Goal: Transaction & Acquisition: Purchase product/service

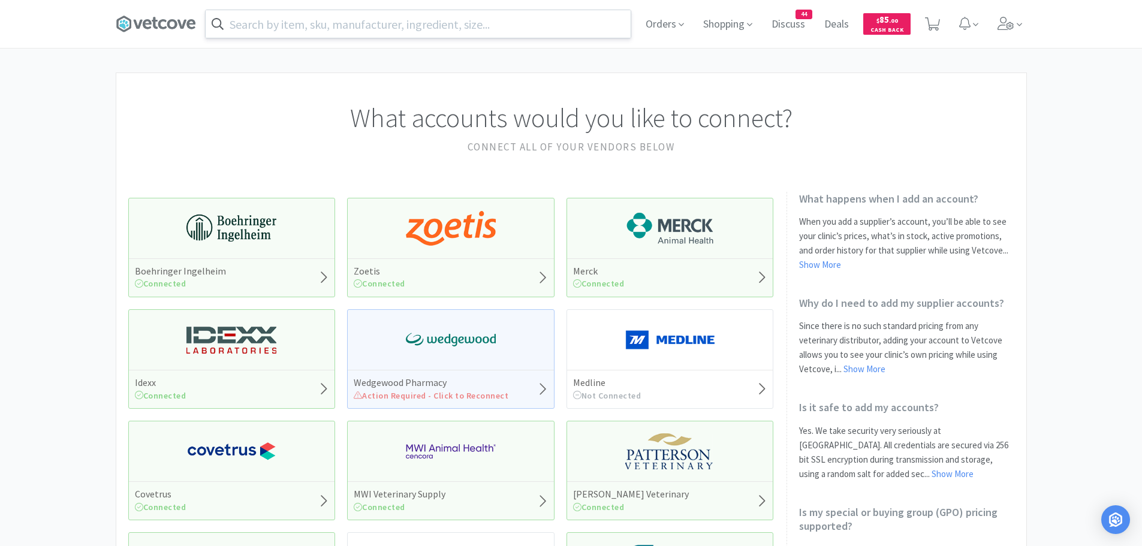
click at [338, 28] on input "text" at bounding box center [418, 24] width 425 height 28
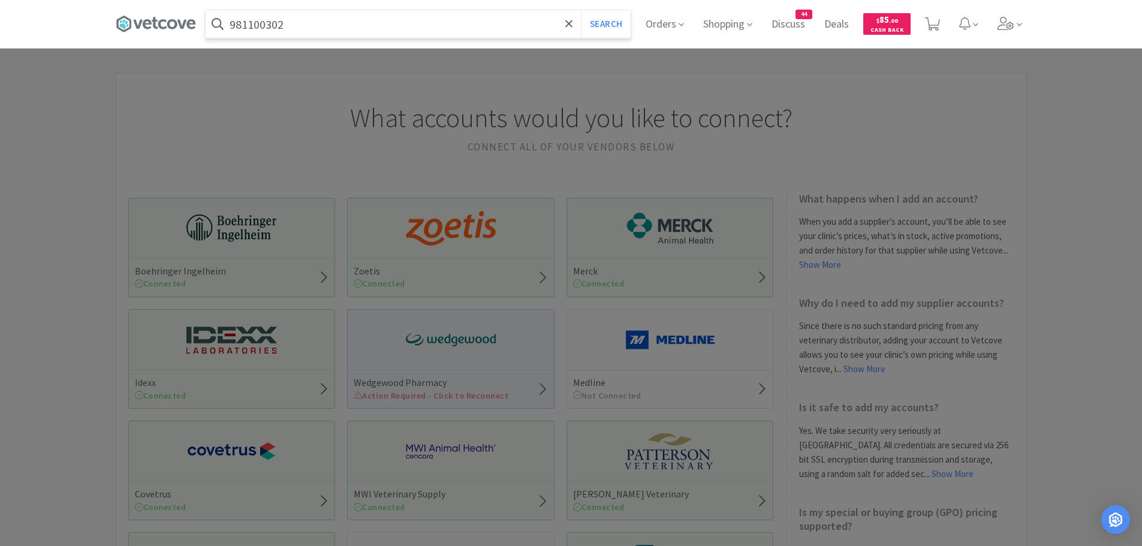
type input "981100302"
click at [581, 10] on button "Search" at bounding box center [606, 24] width 50 height 28
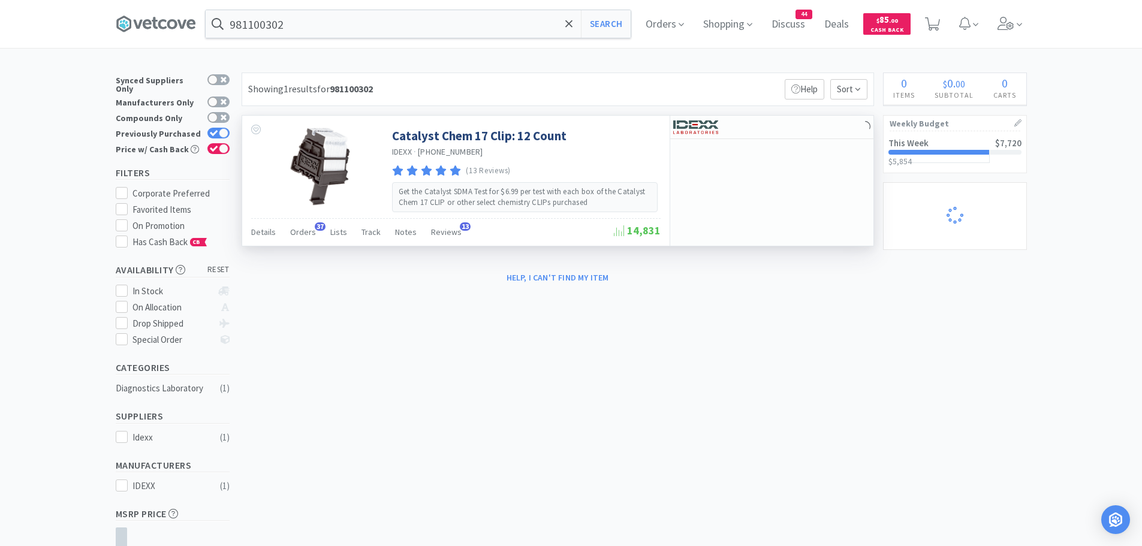
select select "1"
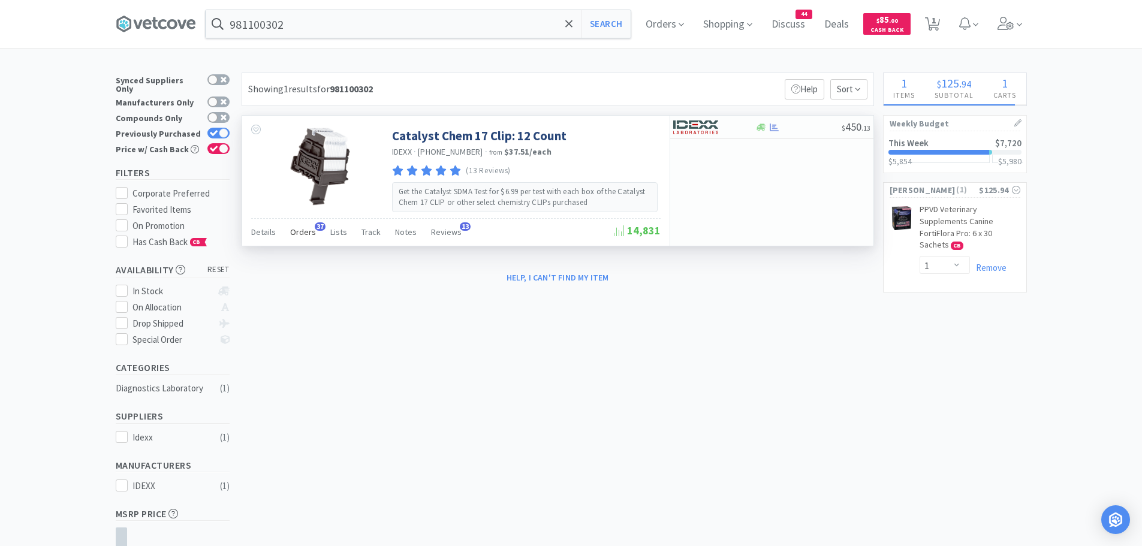
click at [302, 231] on span "Orders" at bounding box center [303, 232] width 26 height 11
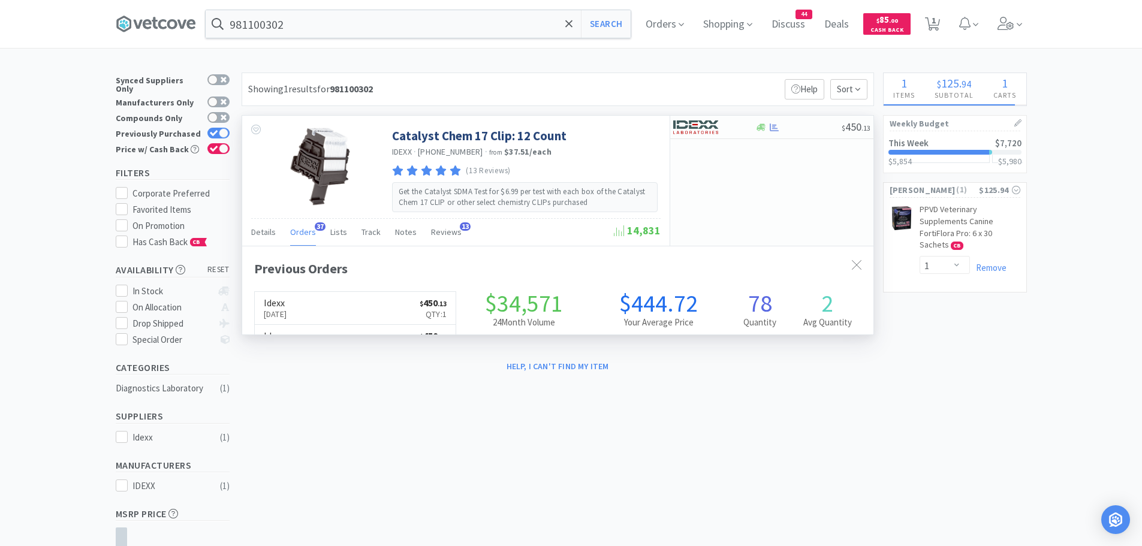
scroll to position [321, 631]
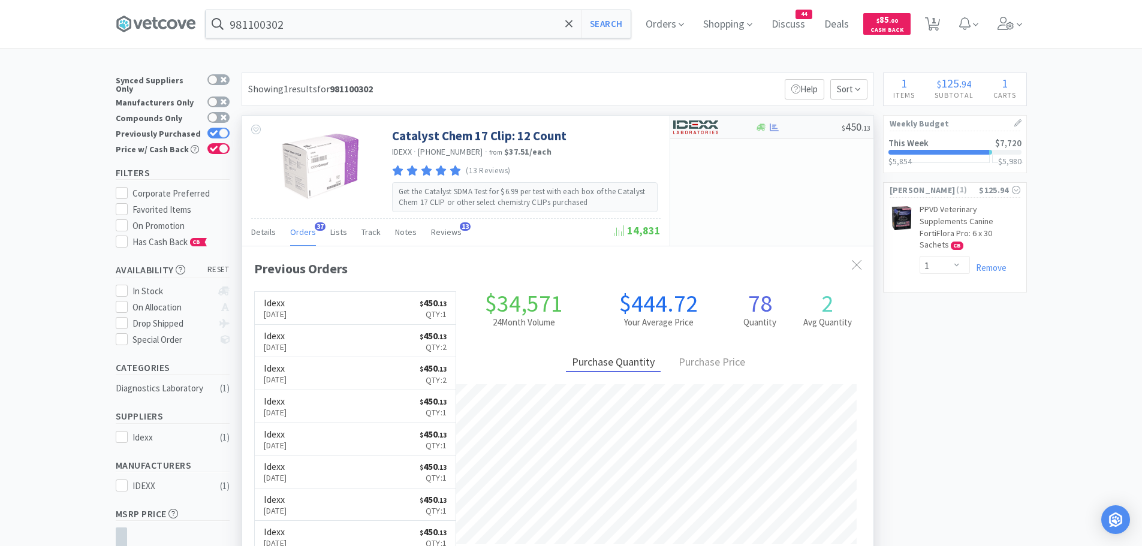
click at [697, 127] on img at bounding box center [695, 127] width 45 height 18
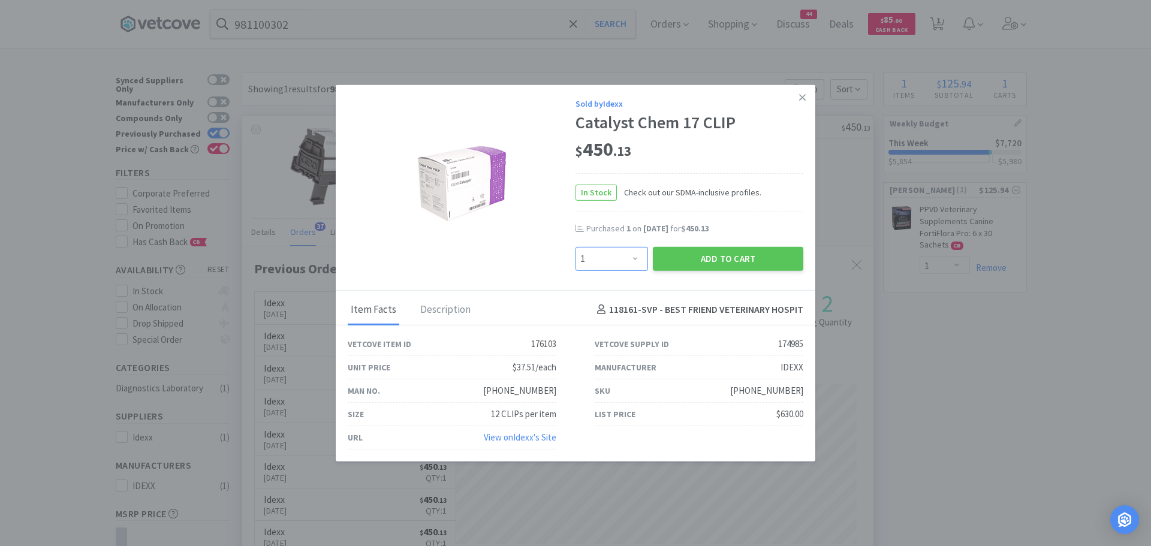
click at [622, 263] on select "Enter Quantity 1 2 3 4 5 6 7 8 9 10 11 12 13 14 15 16 17 18 19 20 Enter Quantity" at bounding box center [612, 258] width 73 height 24
select select "2"
click at [576, 246] on select "Enter Quantity 1 2 3 4 5 6 7 8 9 10 11 12 13 14 15 16 17 18 19 20 Enter Quantity" at bounding box center [612, 258] width 73 height 24
click at [684, 259] on button "Add to Cart" at bounding box center [728, 258] width 150 height 24
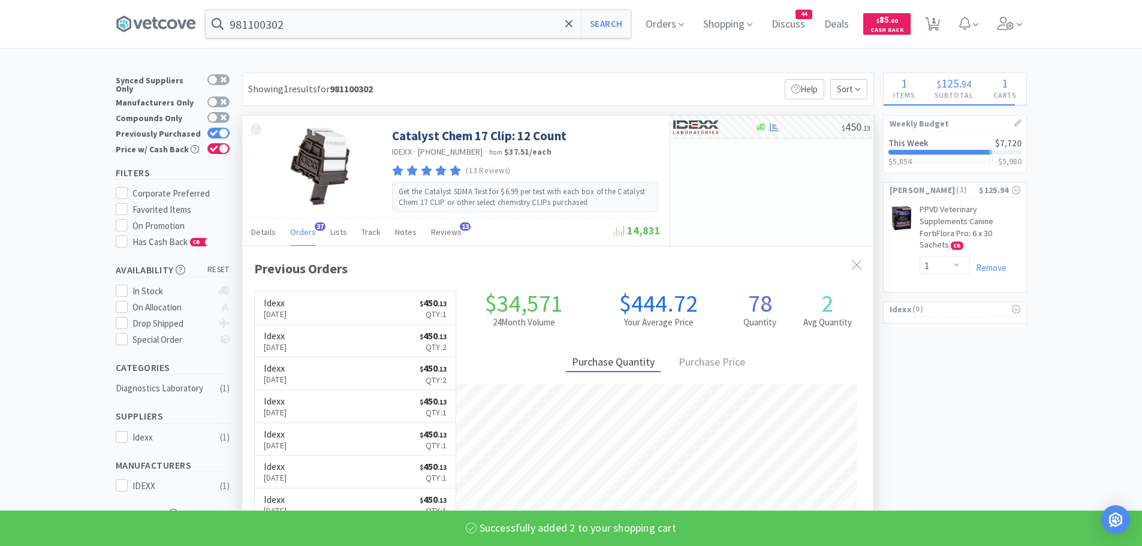
select select "2"
click at [344, 31] on input "981100302" at bounding box center [418, 24] width 425 height 28
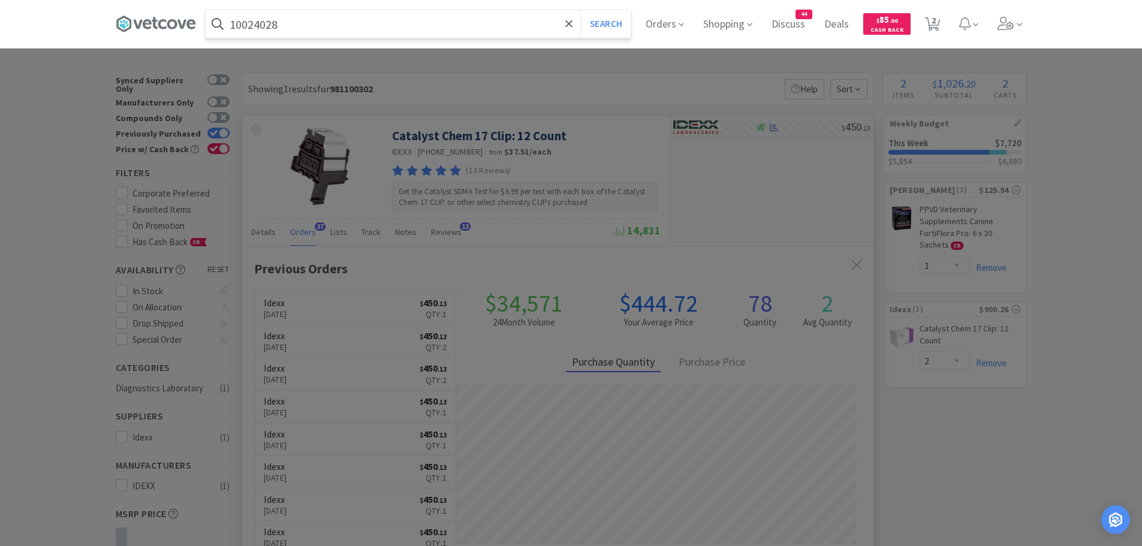
type input "10024028"
click at [581, 10] on button "Search" at bounding box center [606, 24] width 50 height 28
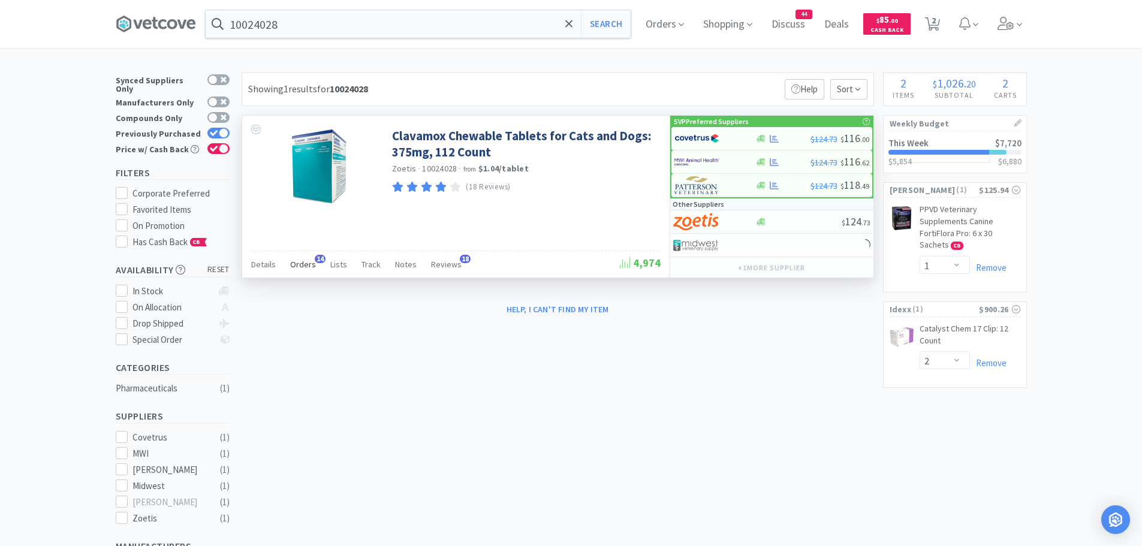
click at [308, 263] on span "Orders" at bounding box center [303, 264] width 26 height 11
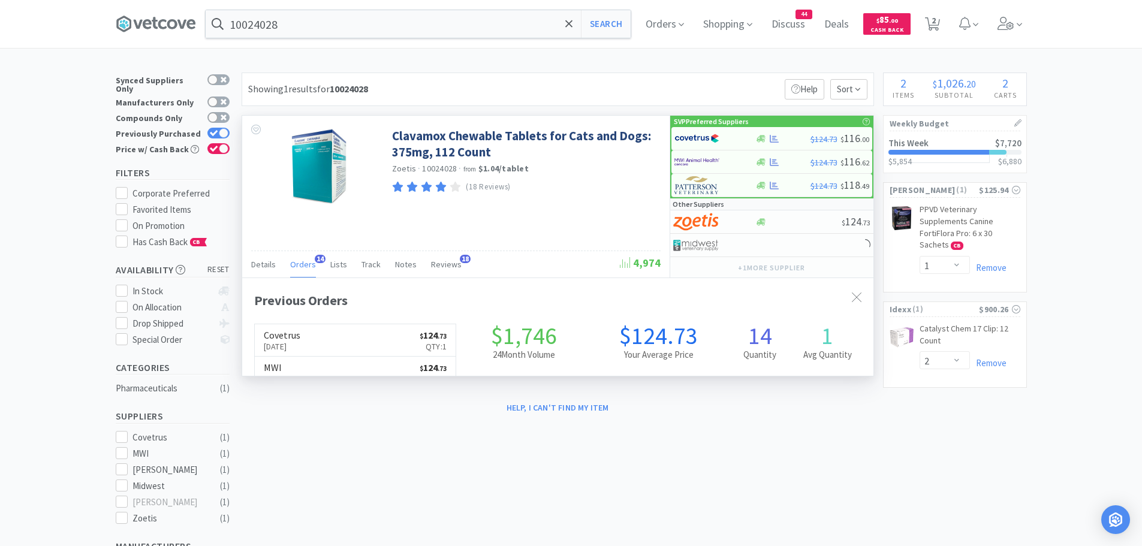
scroll to position [321, 631]
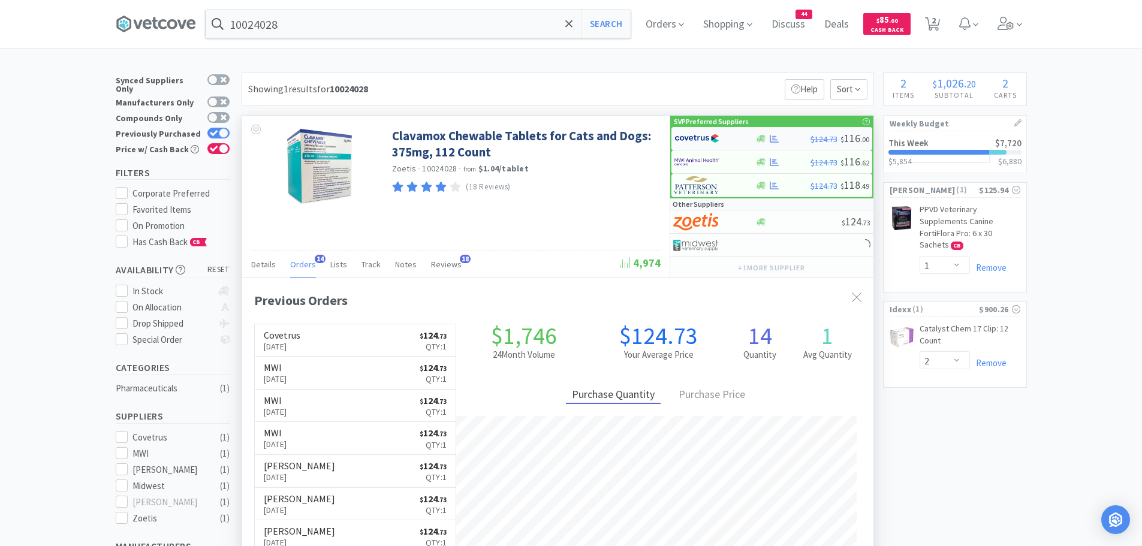
click at [707, 140] on img at bounding box center [697, 139] width 45 height 18
select select "1"
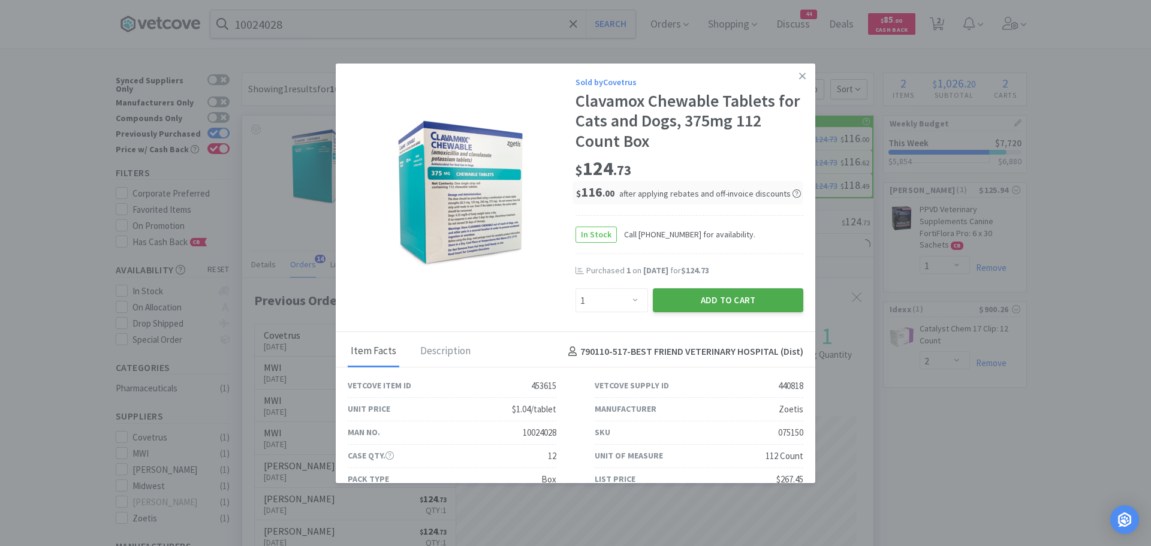
click at [672, 305] on button "Add to Cart" at bounding box center [728, 300] width 150 height 24
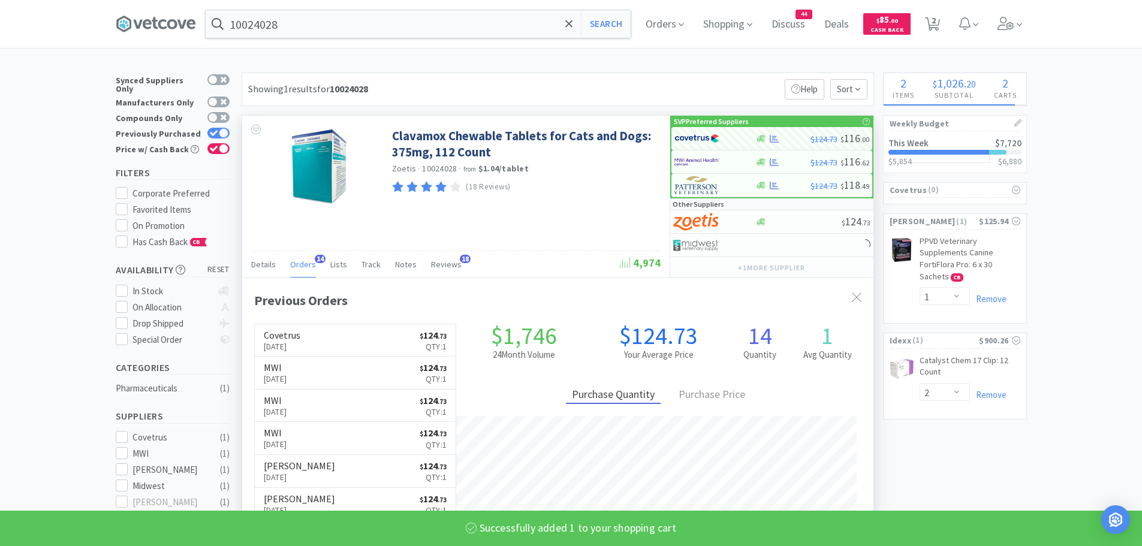
select select "1"
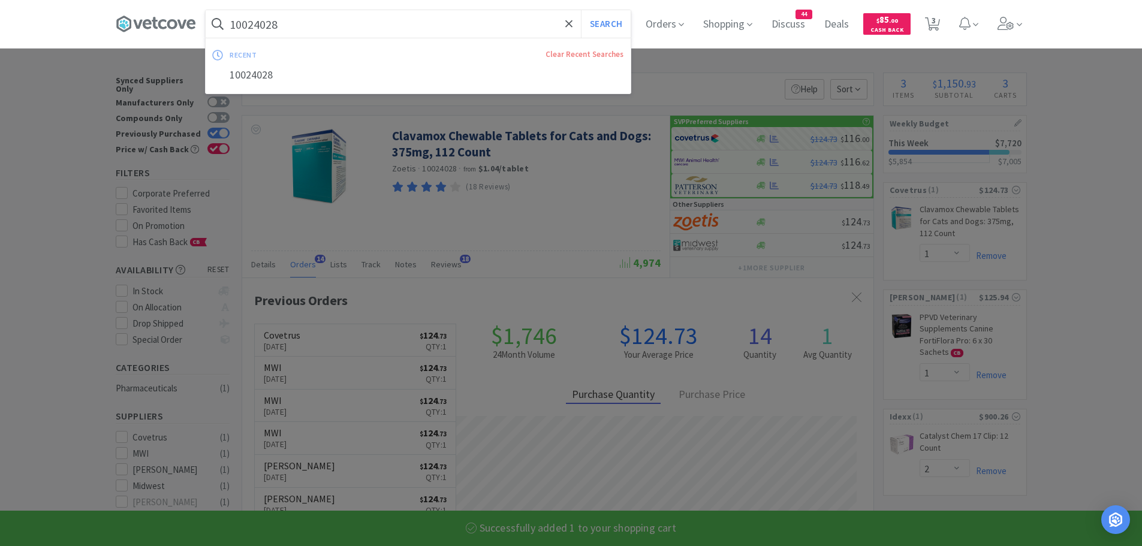
click at [305, 26] on input "10024028" at bounding box center [418, 24] width 425 height 28
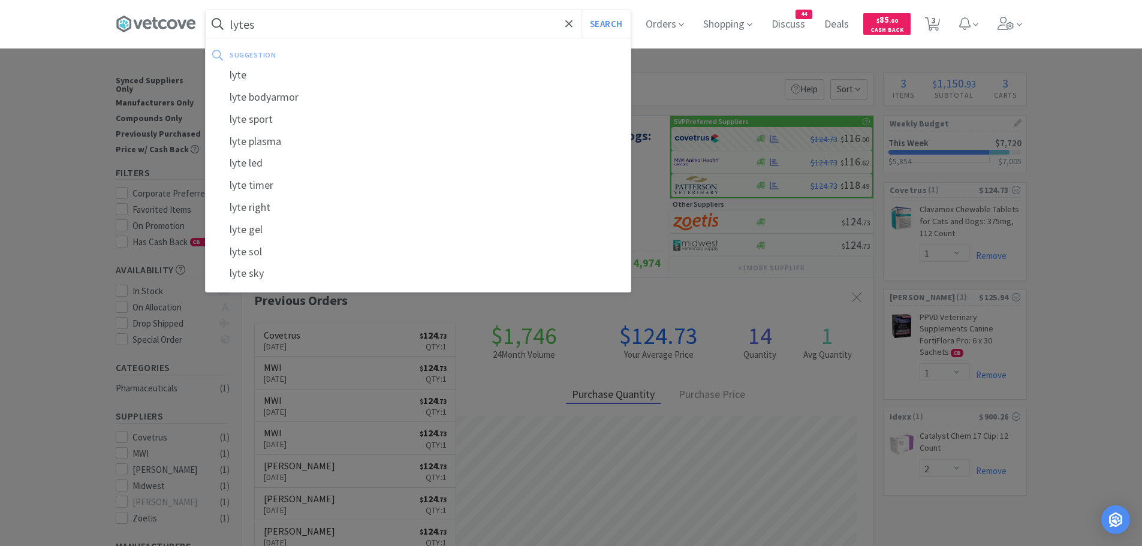
type input "lytes"
click at [581, 10] on button "Search" at bounding box center [606, 24] width 50 height 28
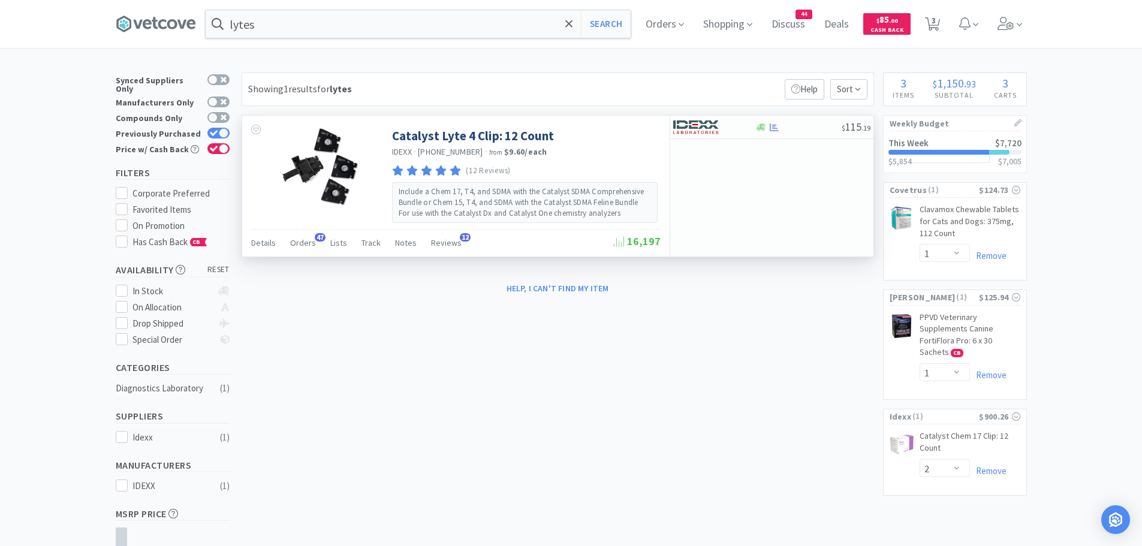
click at [317, 244] on div "Details Orders 47 Lists Track Notes Reviews 12" at bounding box center [432, 244] width 363 height 23
click at [310, 243] on span "Orders" at bounding box center [303, 242] width 26 height 11
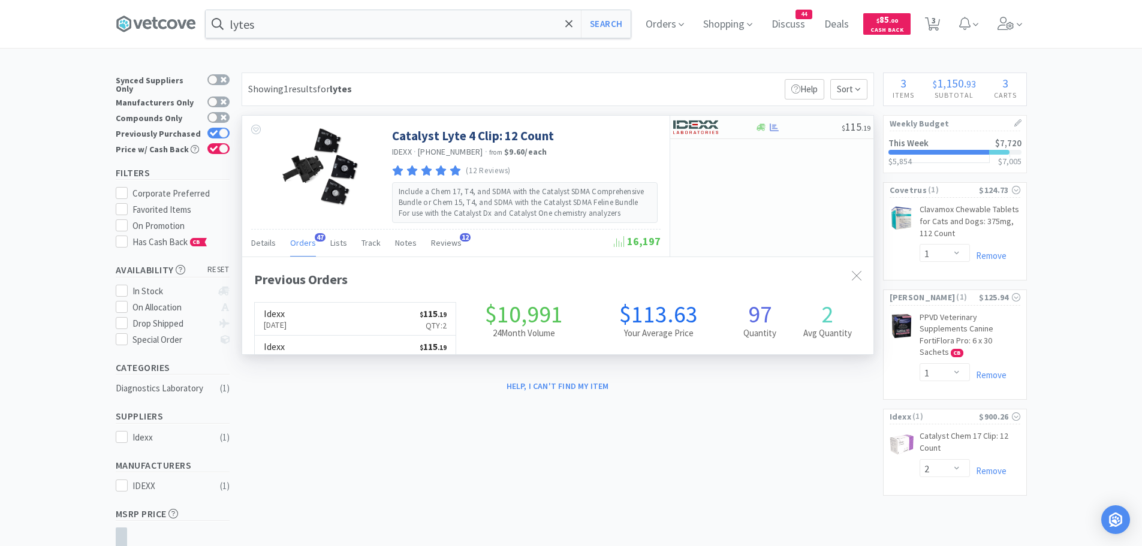
scroll to position [321, 631]
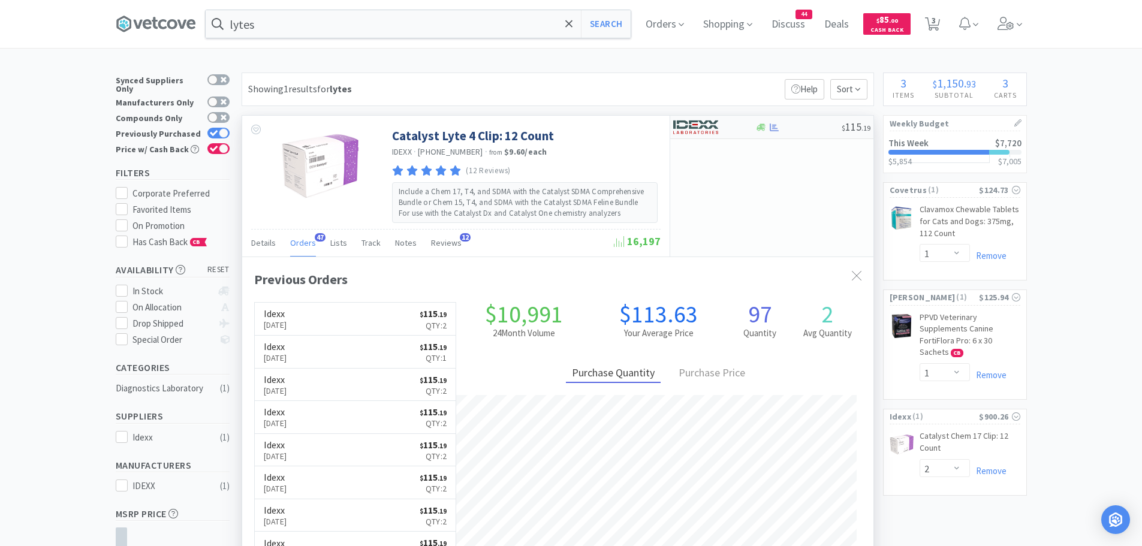
click at [694, 130] on img at bounding box center [695, 127] width 45 height 18
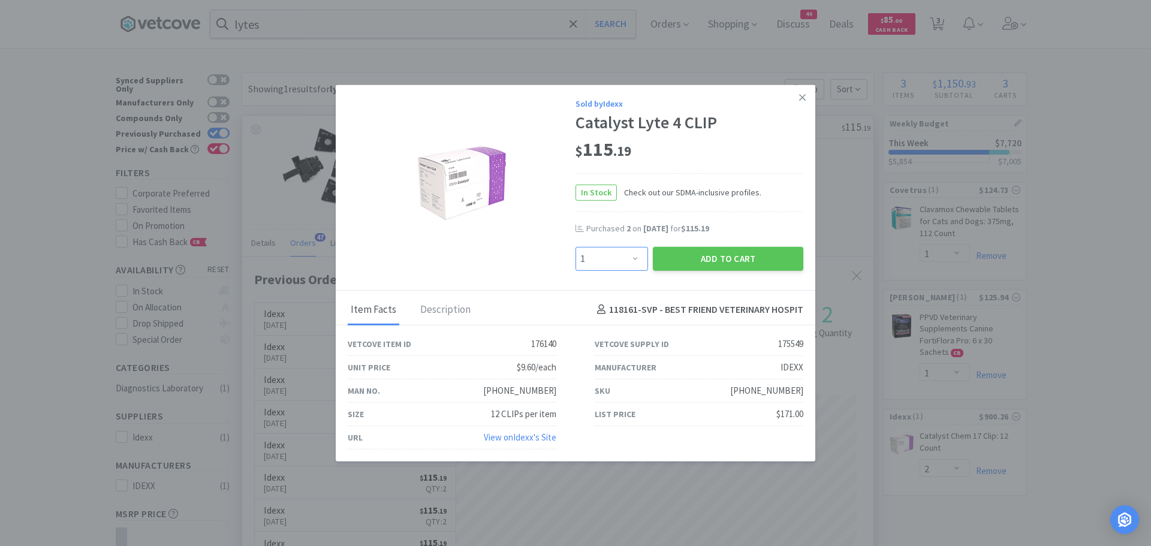
click at [624, 260] on select "Enter Quantity 1 2 3 4 5 6 7 8 9 10 11 12 13 14 15 16 17 18 19 20 Enter Quantity" at bounding box center [612, 258] width 73 height 24
select select "2"
click at [576, 246] on select "Enter Quantity 1 2 3 4 5 6 7 8 9 10 11 12 13 14 15 16 17 18 19 20 Enter Quantity" at bounding box center [612, 258] width 73 height 24
click at [674, 259] on button "Add to Cart" at bounding box center [728, 258] width 150 height 24
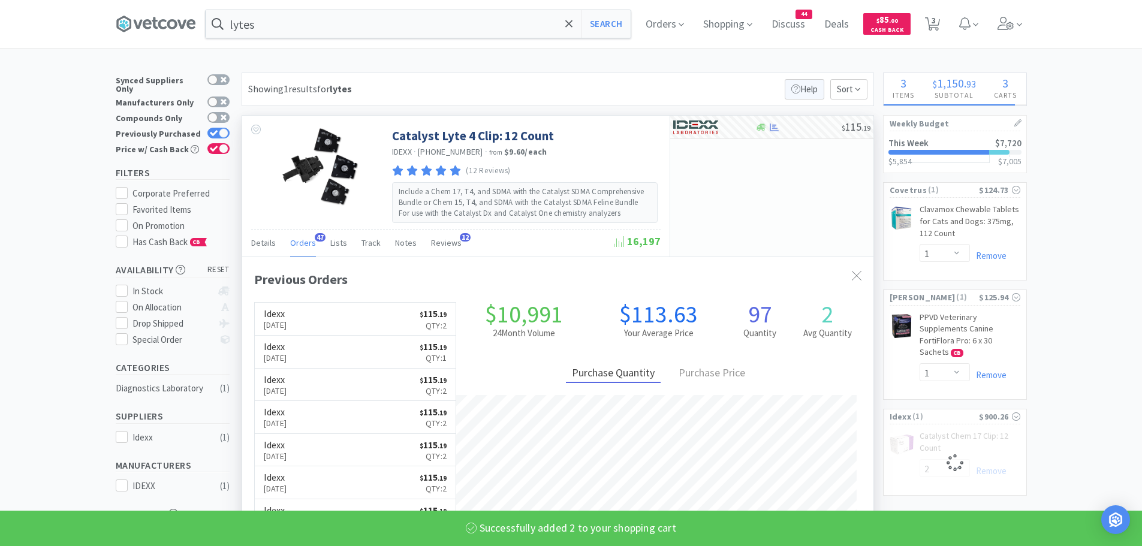
select select "2"
click at [936, 27] on span "4" at bounding box center [934, 20] width 4 height 48
select select "2"
select select "1"
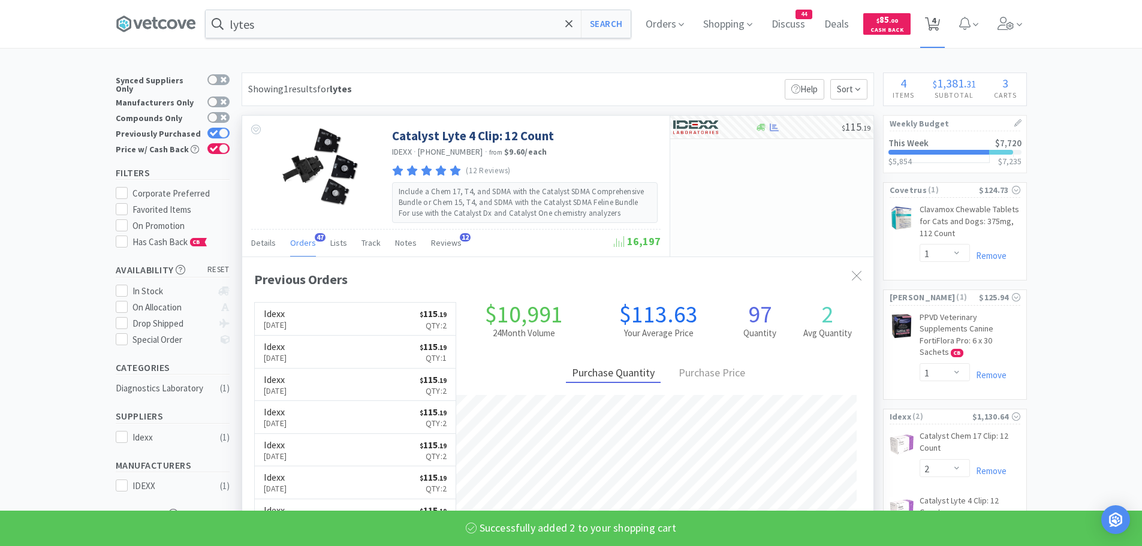
select select "1"
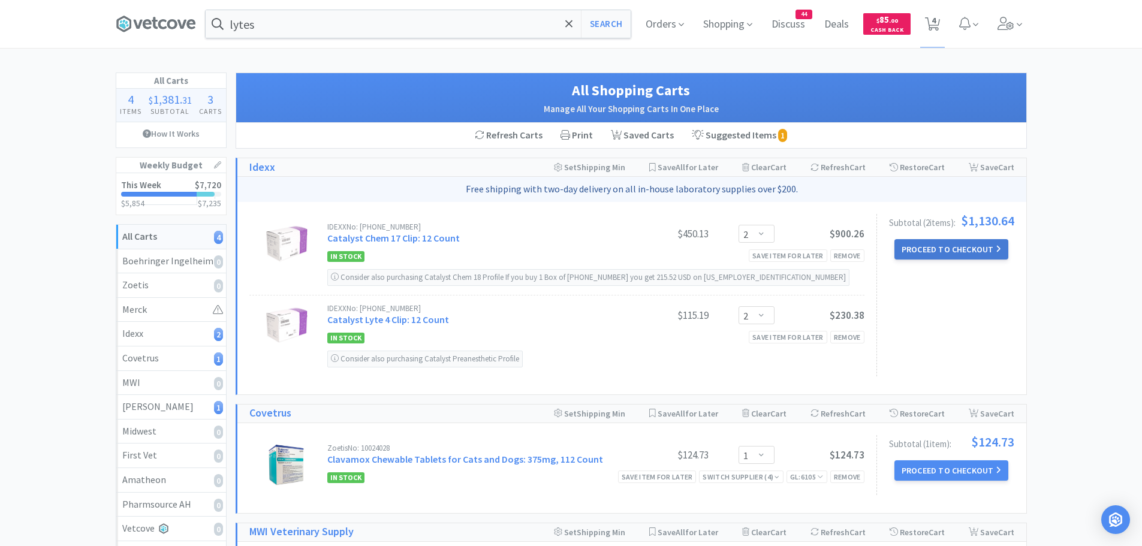
click at [923, 245] on button "Proceed to Checkout" at bounding box center [952, 249] width 114 height 20
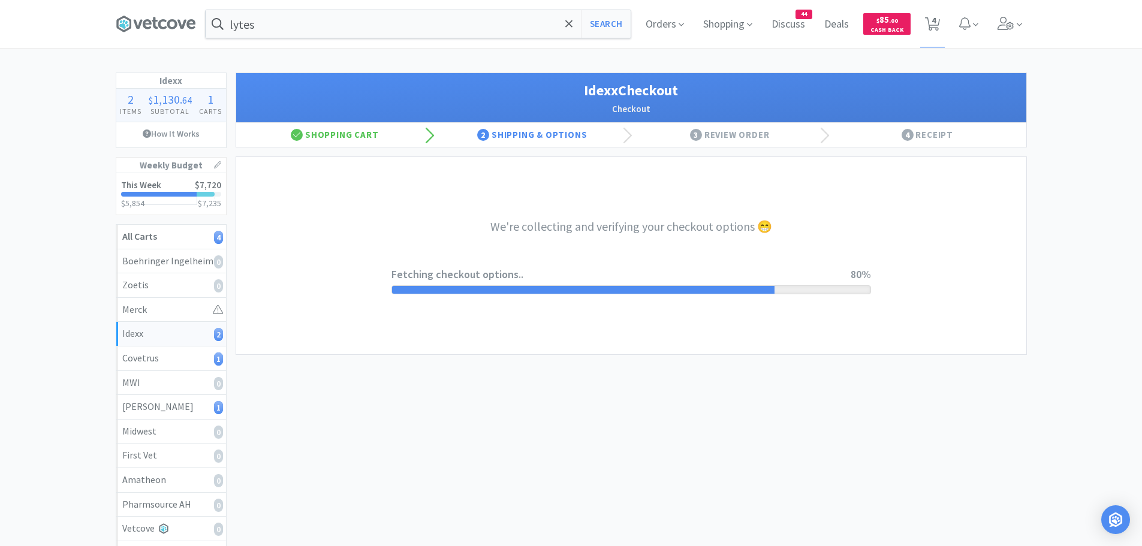
select select "904"
select select "003"
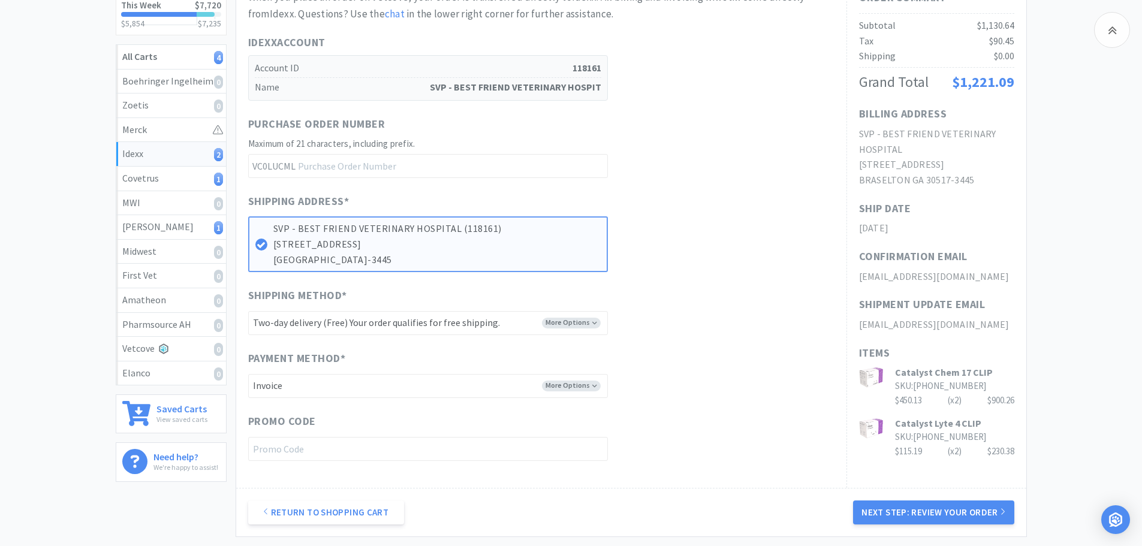
scroll to position [294, 0]
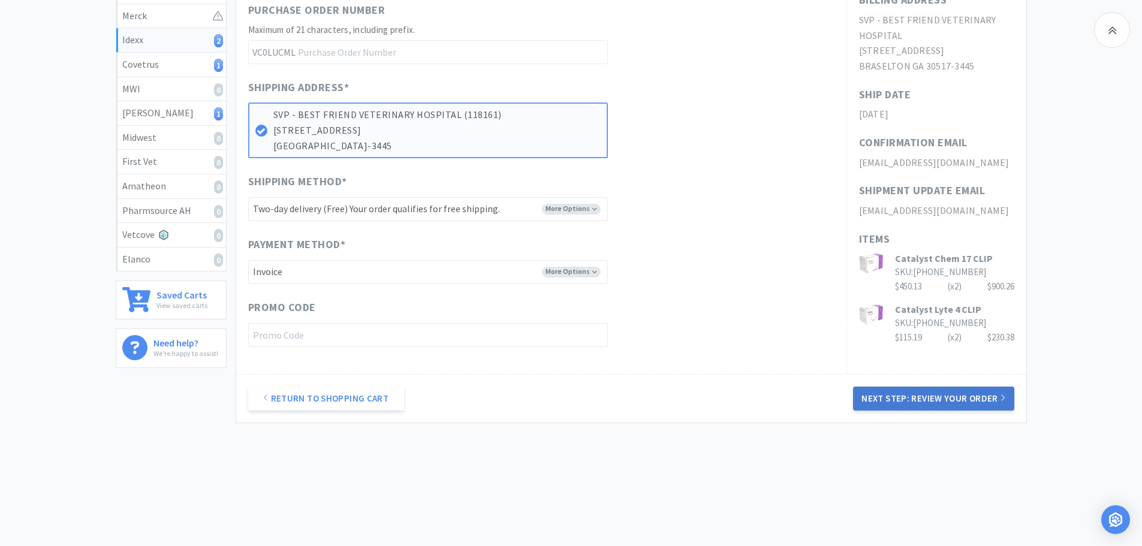
click at [920, 396] on button "Next Step: Review Your Order" at bounding box center [933, 399] width 161 height 24
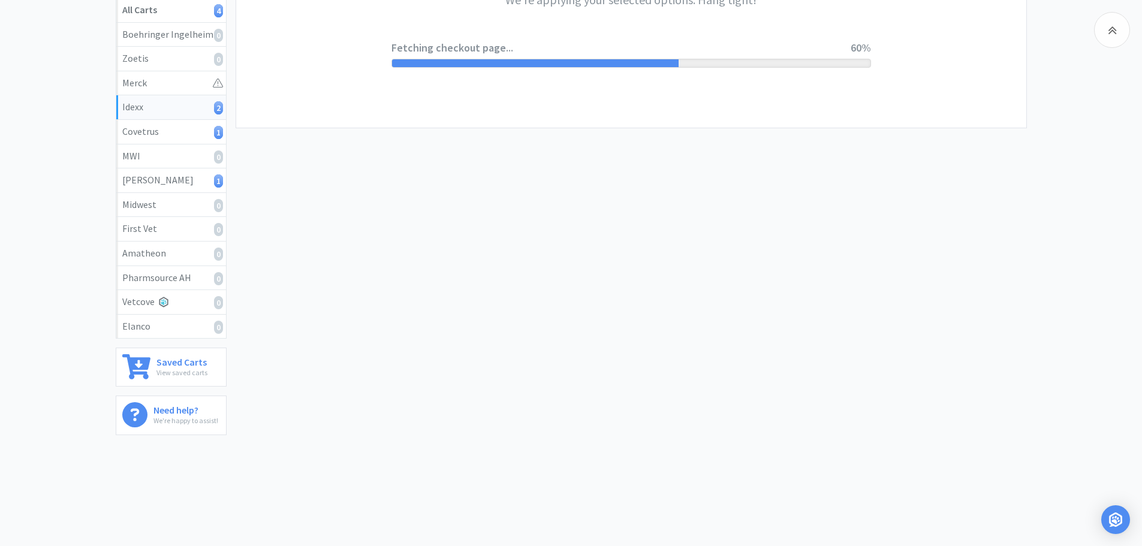
scroll to position [0, 0]
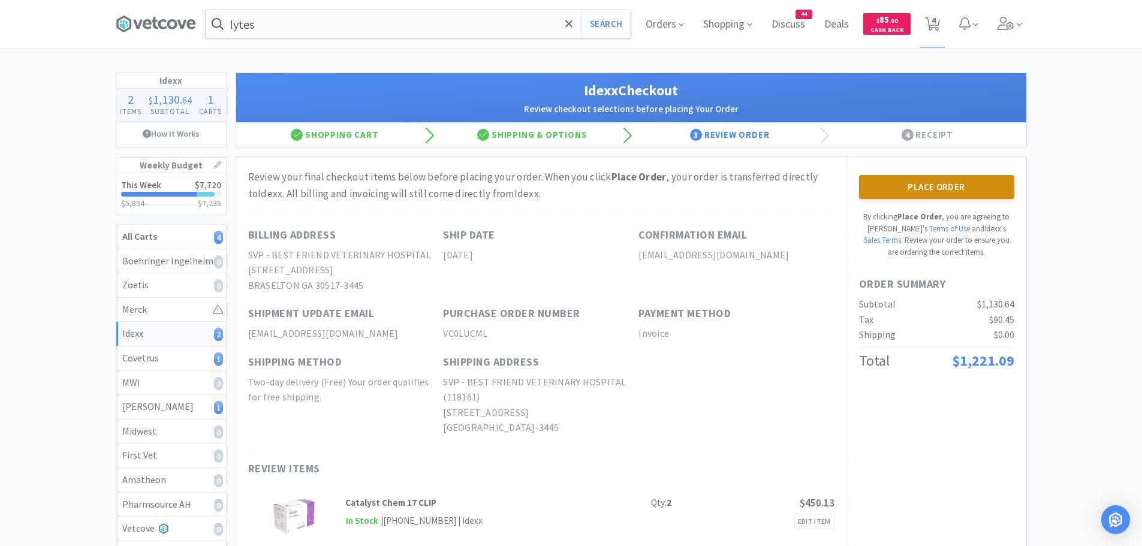
click at [913, 186] on button "Place Order" at bounding box center [936, 187] width 155 height 24
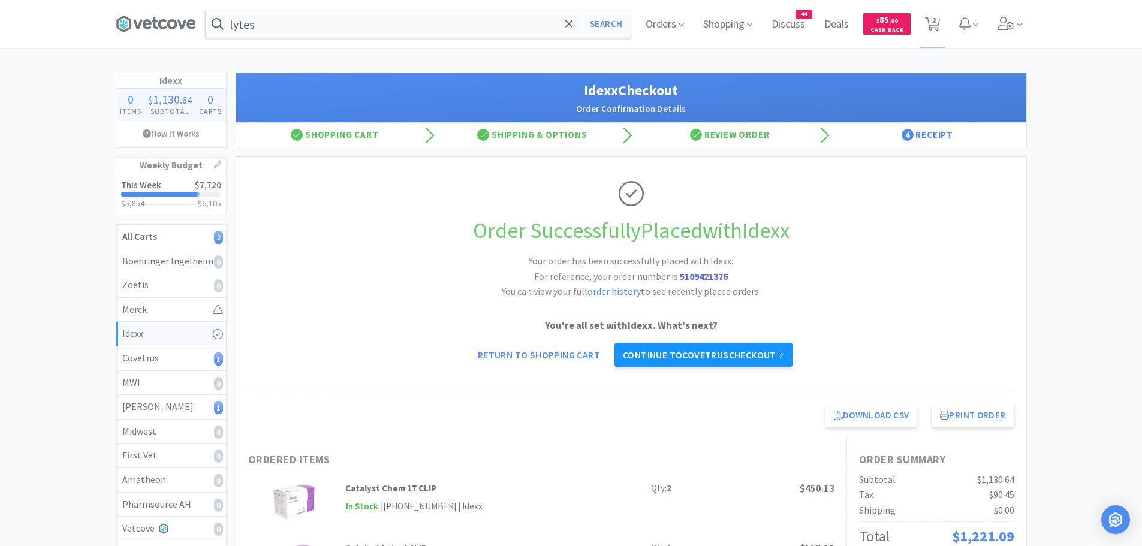
click at [742, 351] on link "Continue to Covetrus checkout" at bounding box center [704, 355] width 178 height 24
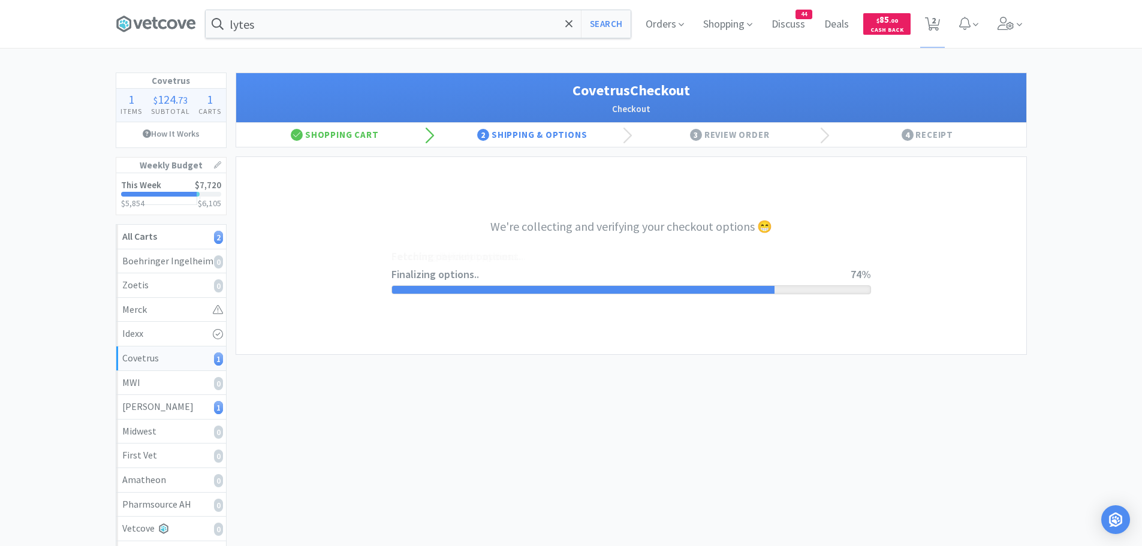
select select "ACCOUNT"
select select "cvt-standard-net"
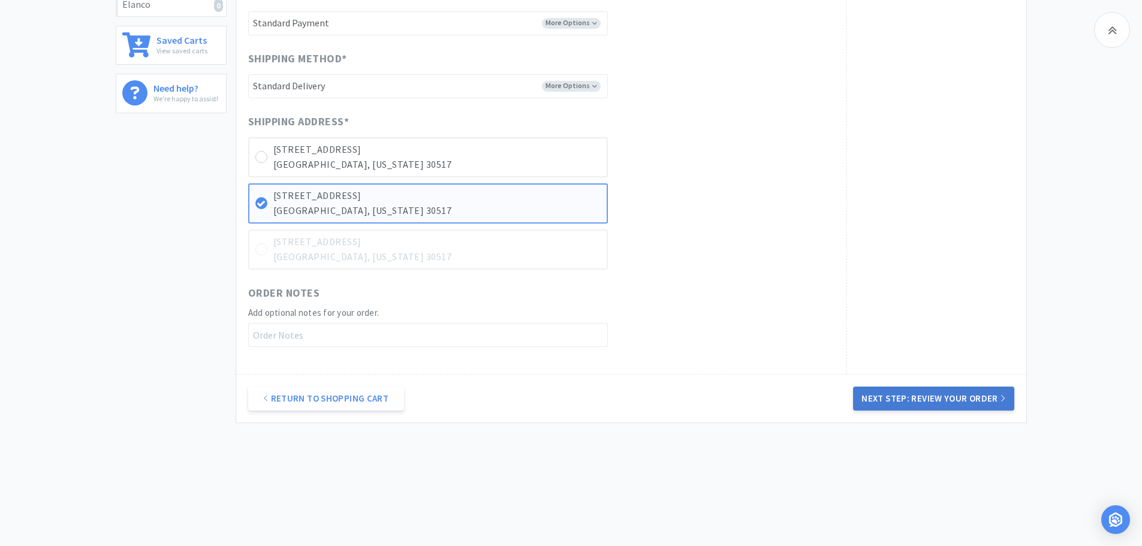
click at [914, 396] on button "Next Step: Review Your Order" at bounding box center [933, 399] width 161 height 24
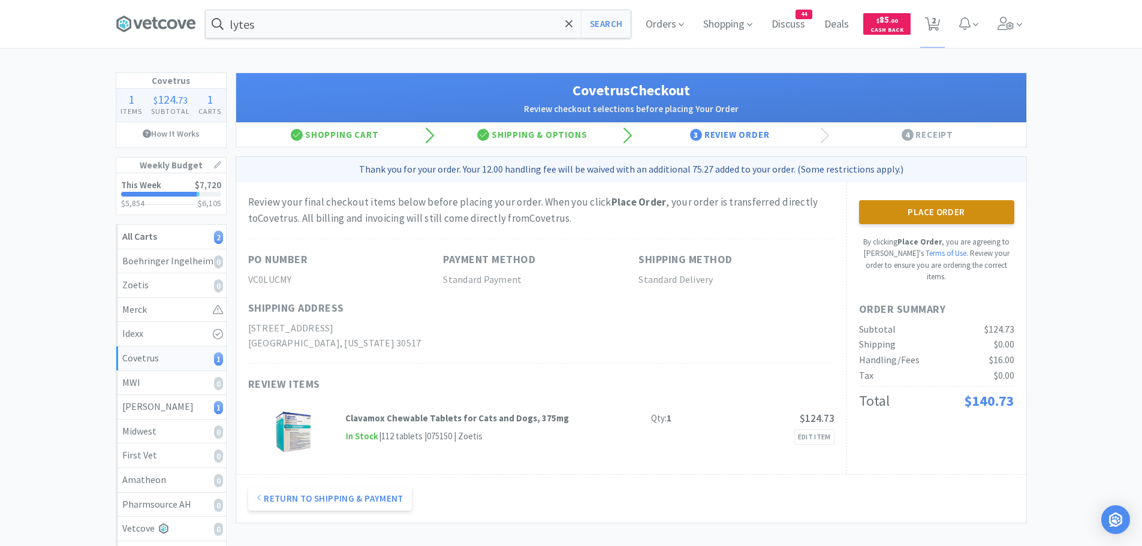
click at [952, 210] on button "Place Order" at bounding box center [936, 212] width 155 height 24
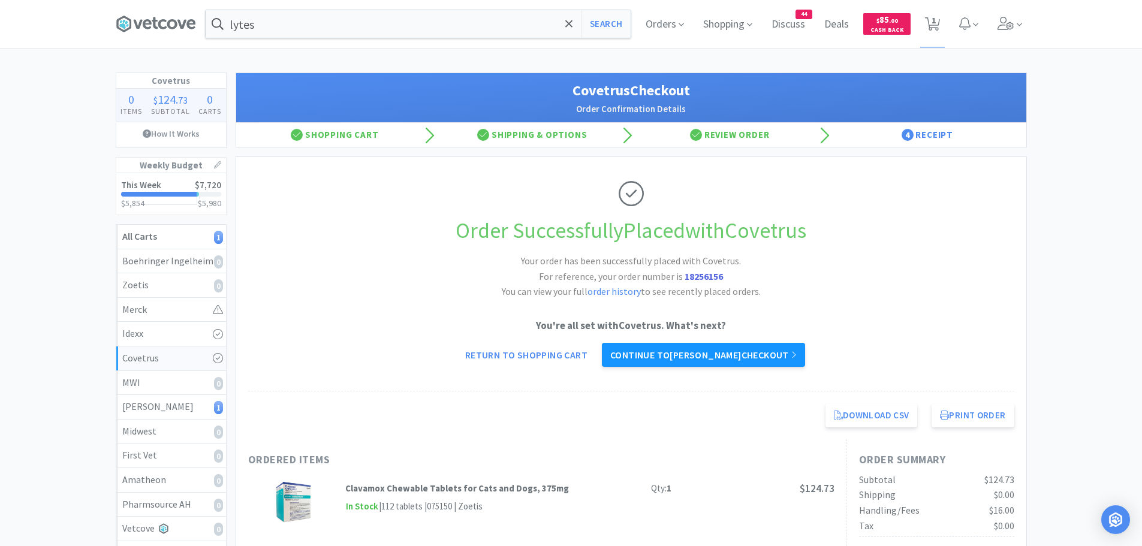
click at [635, 362] on link "Continue to [PERSON_NAME] checkout" at bounding box center [703, 355] width 203 height 24
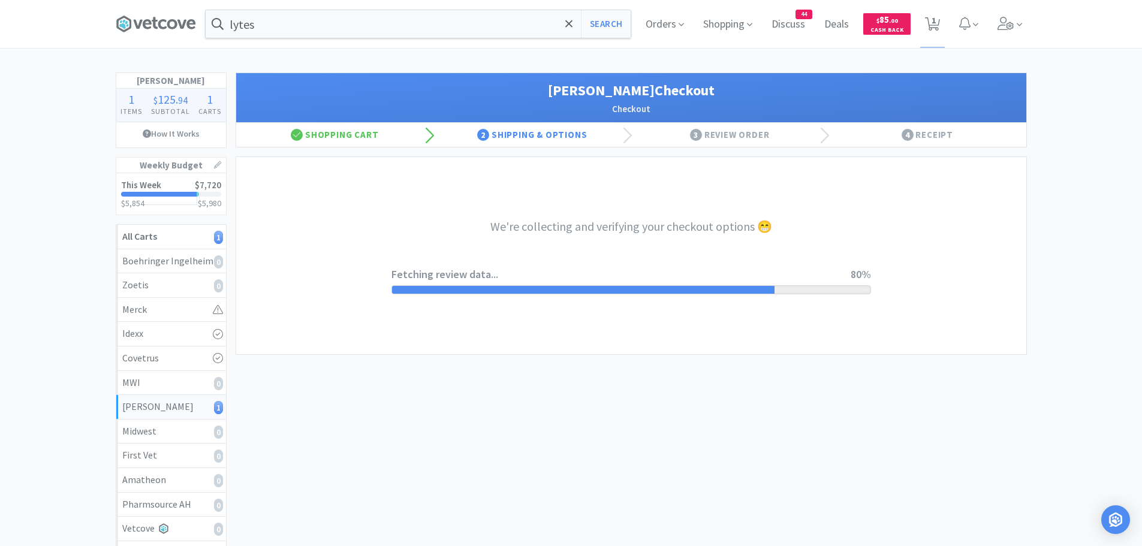
select select "1"
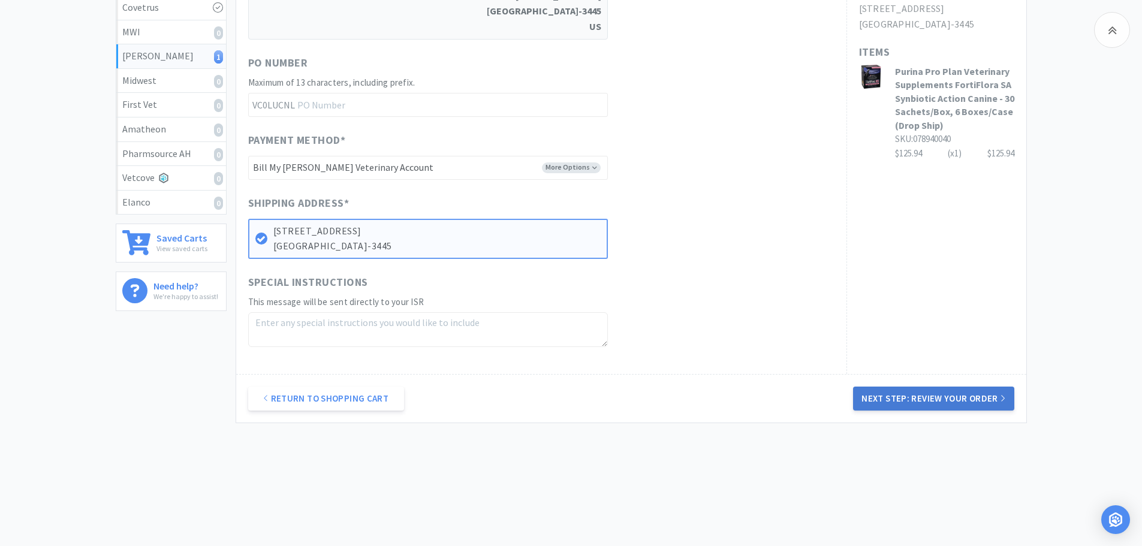
click at [914, 394] on button "Next Step: Review Your Order" at bounding box center [933, 399] width 161 height 24
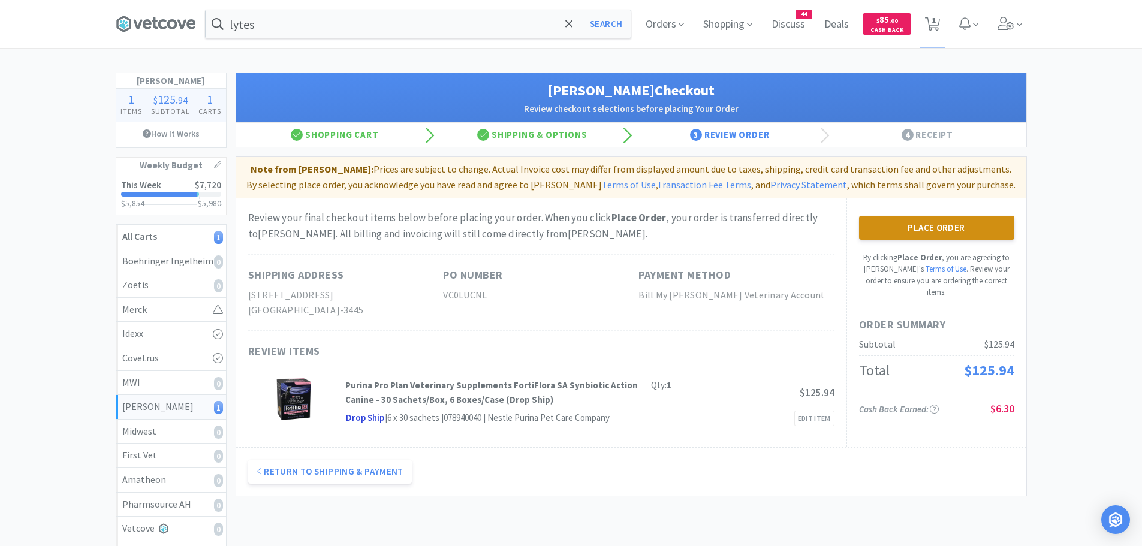
click at [914, 230] on button "Place Order" at bounding box center [936, 228] width 155 height 24
